Goal: Register for event/course

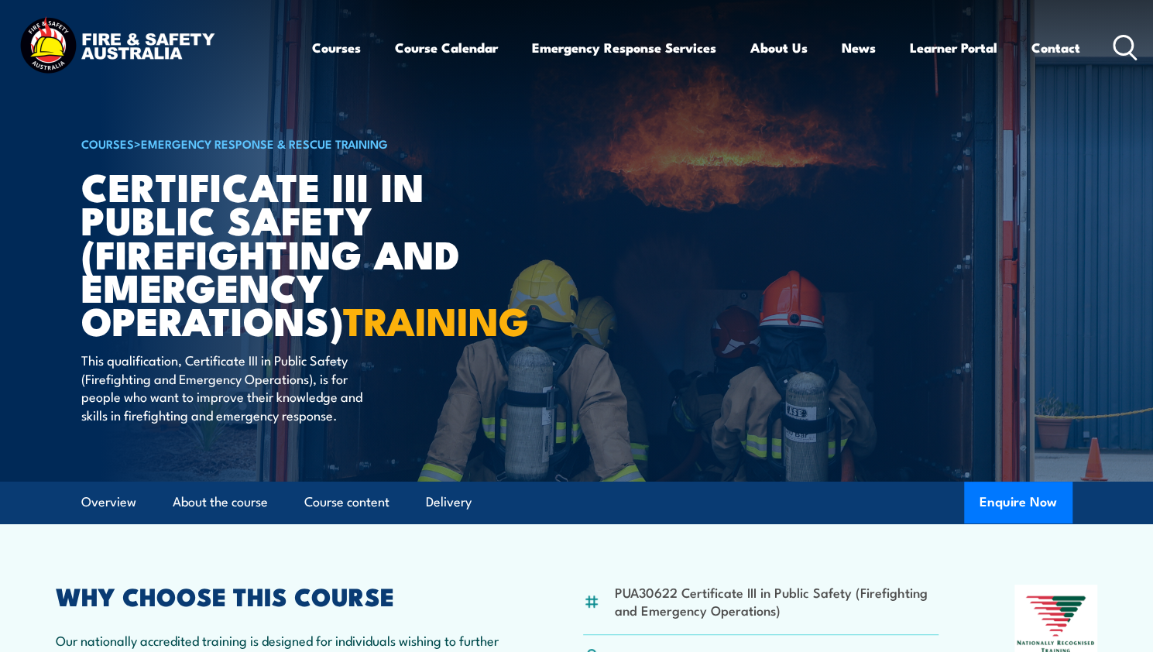
drag, startPoint x: 0, startPoint y: 0, endPoint x: 404, endPoint y: 250, distance: 474.8
click at [404, 250] on h1 "Certificate III in Public Safety (Firefighting and Emergency Operations) TRAINI…" at bounding box center [272, 252] width 383 height 167
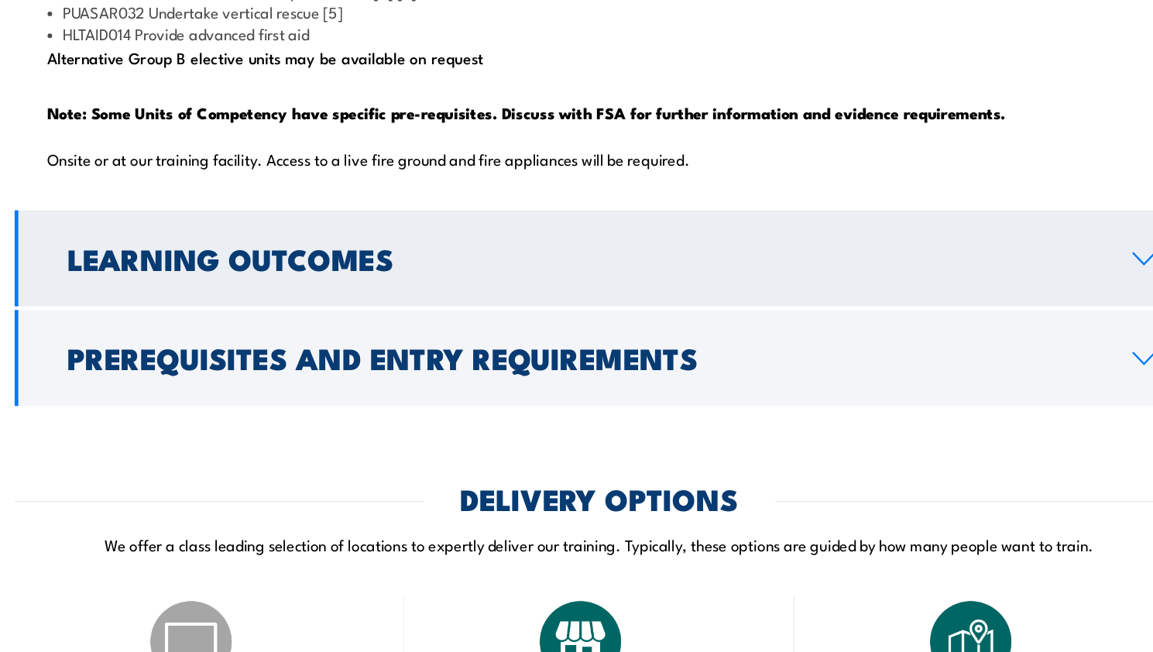
scroll to position [1752, 0]
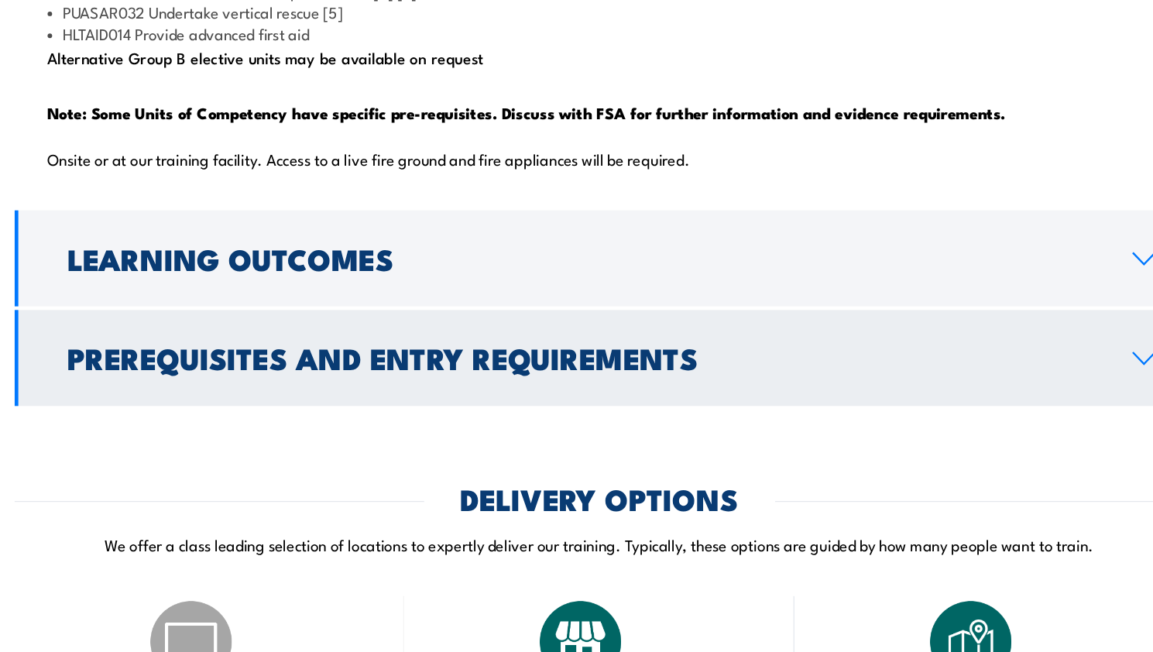
click at [400, 413] on h2 "Prerequisites and Entry Requirements" at bounding box center [565, 402] width 878 height 22
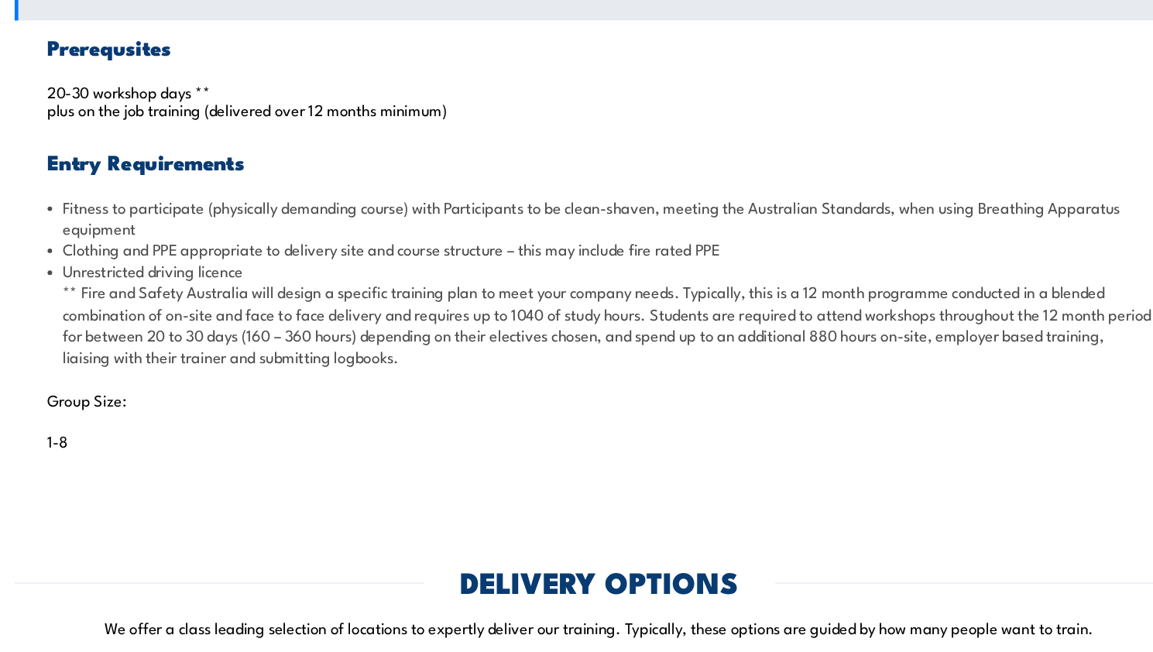
scroll to position [1552, 0]
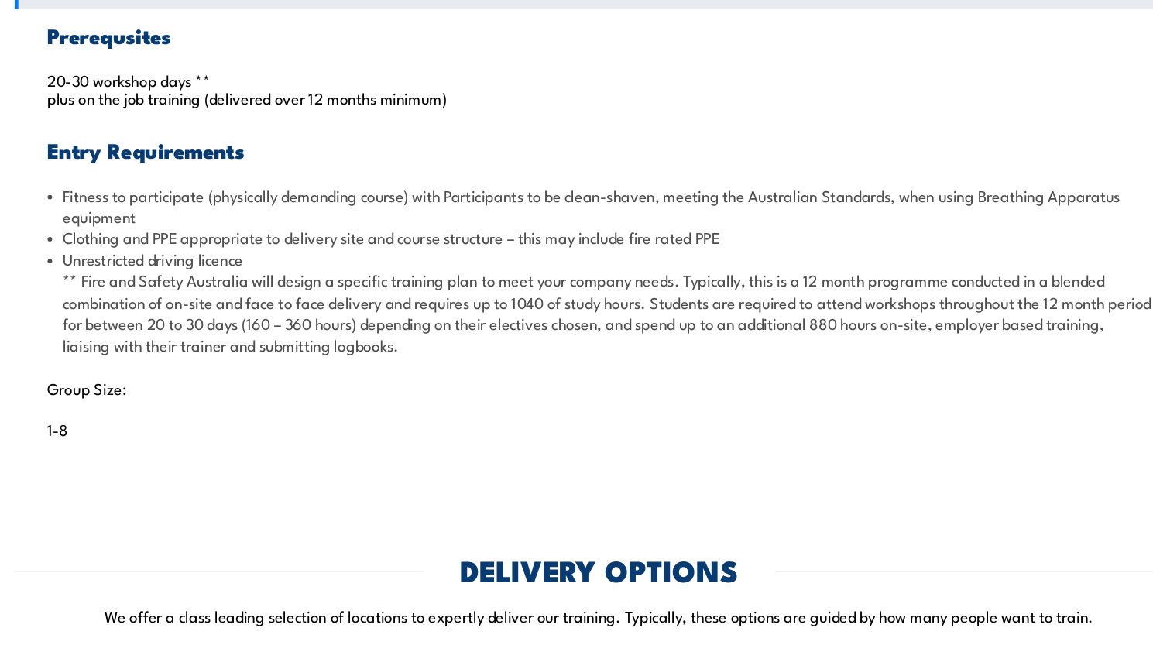
click at [207, 235] on h3 "Entry Requirements" at bounding box center [577, 227] width 936 height 18
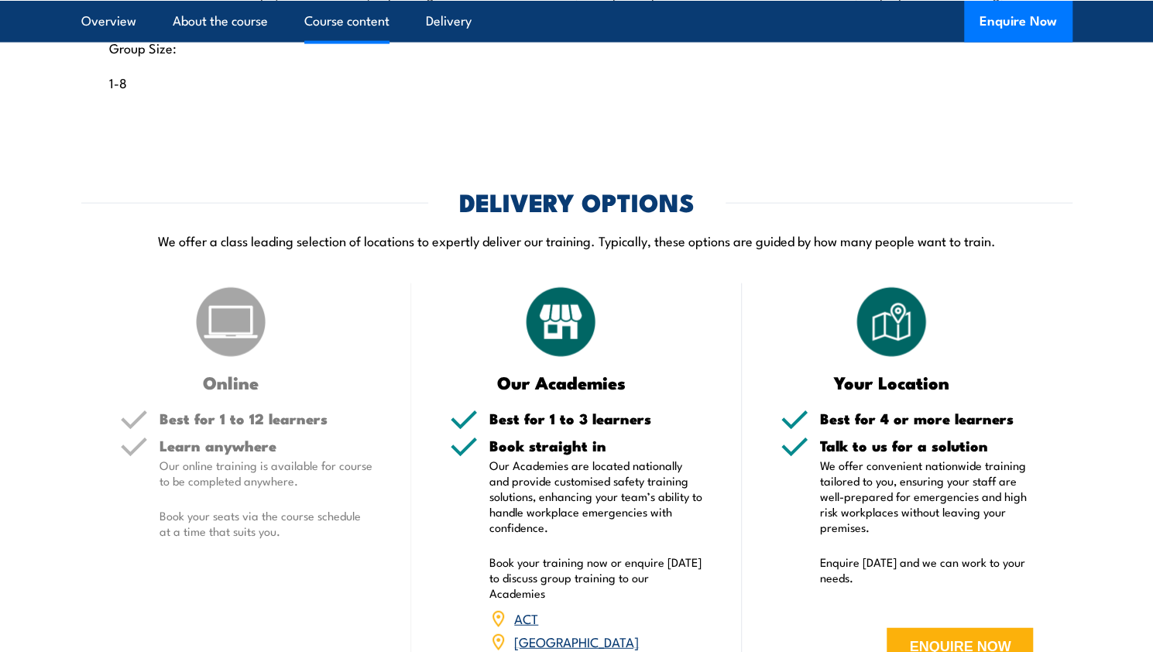
scroll to position [1938, 0]
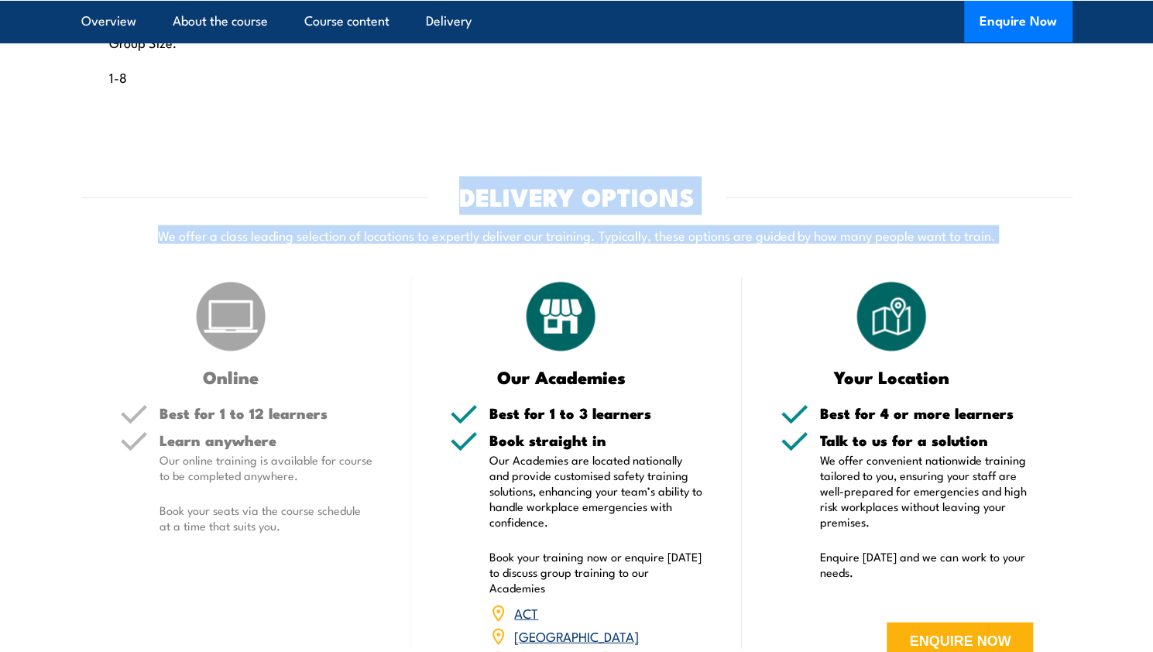
drag, startPoint x: 355, startPoint y: 363, endPoint x: 222, endPoint y: 184, distance: 223.1
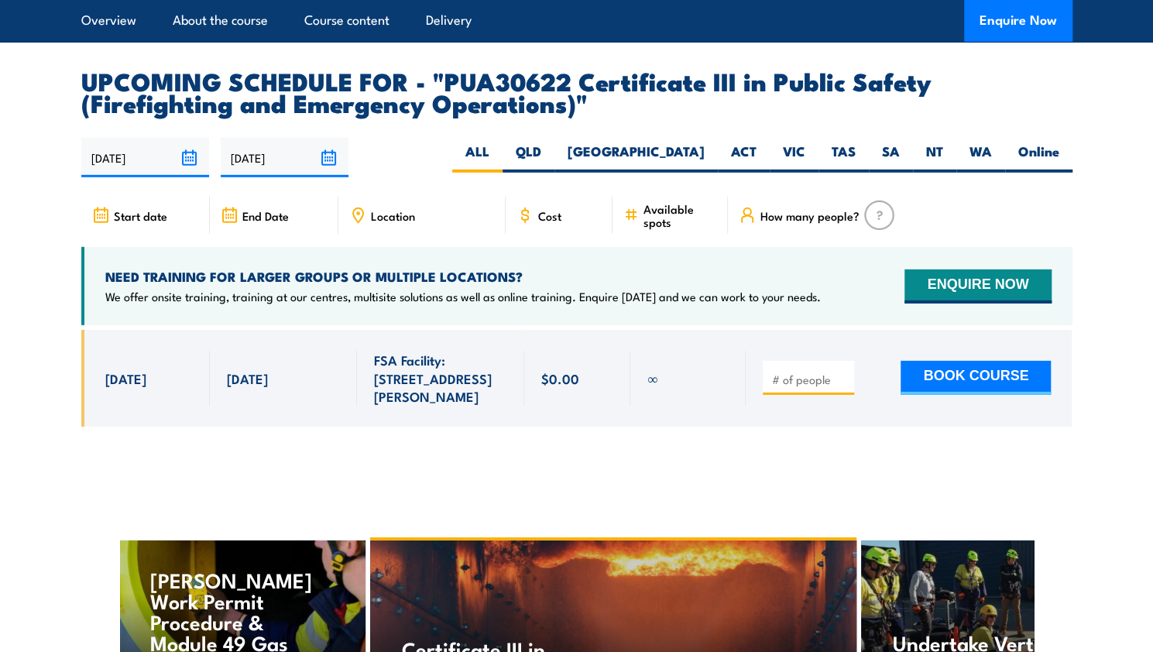
scroll to position [2678, 0]
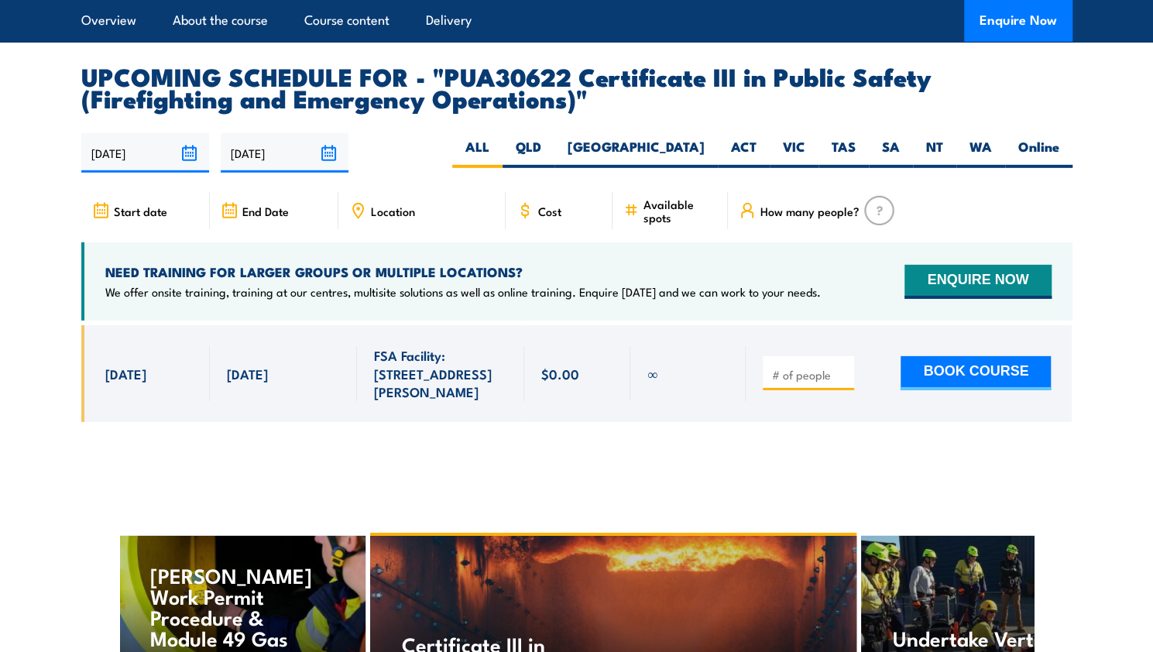
click at [802, 383] on input "number" at bounding box center [809, 374] width 77 height 15
type input "1"
click at [916, 390] on button "BOOK COURSE" at bounding box center [976, 373] width 150 height 34
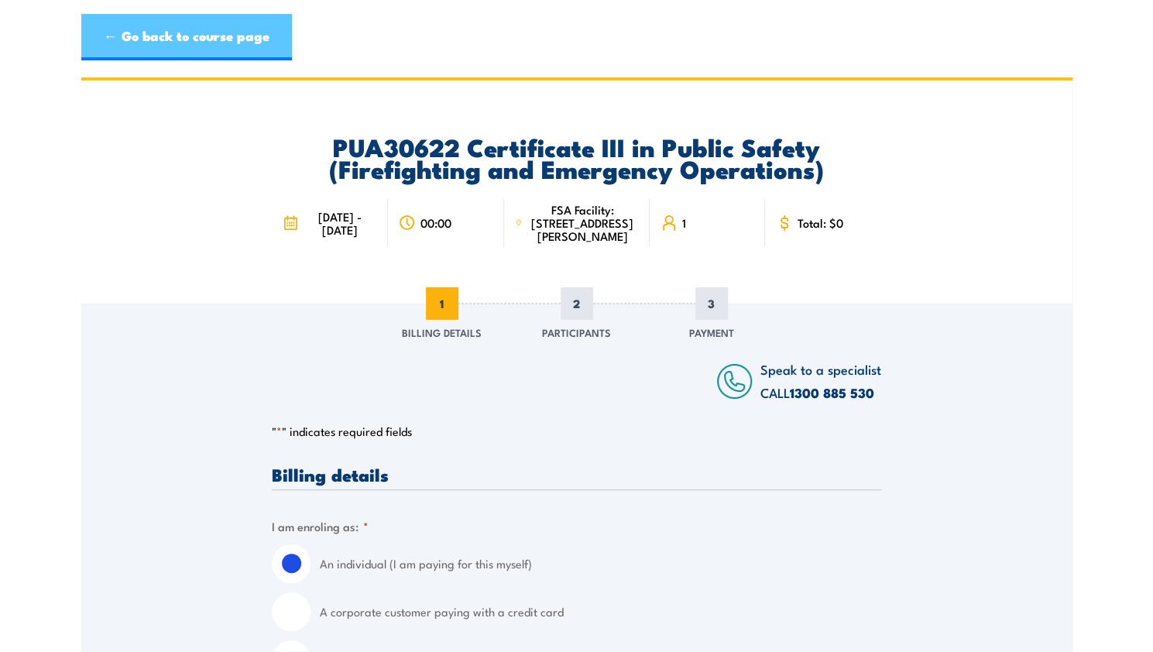
click at [271, 28] on link "← Go back to course page" at bounding box center [186, 37] width 211 height 46
